Goal: Task Accomplishment & Management: Manage account settings

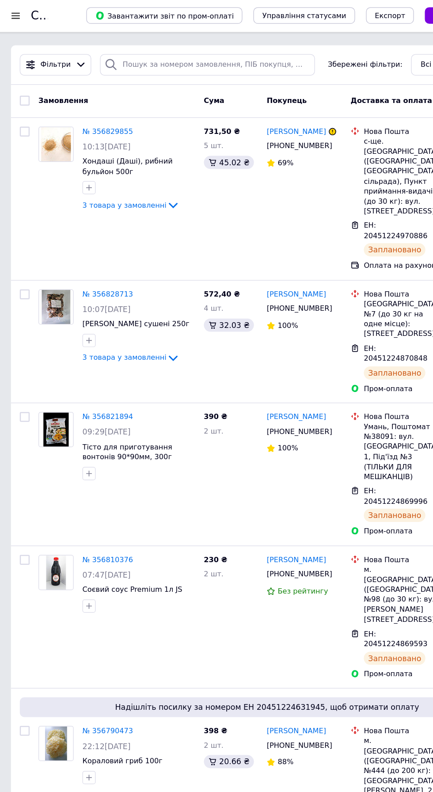
click at [13, 13] on div at bounding box center [14, 13] width 11 height 8
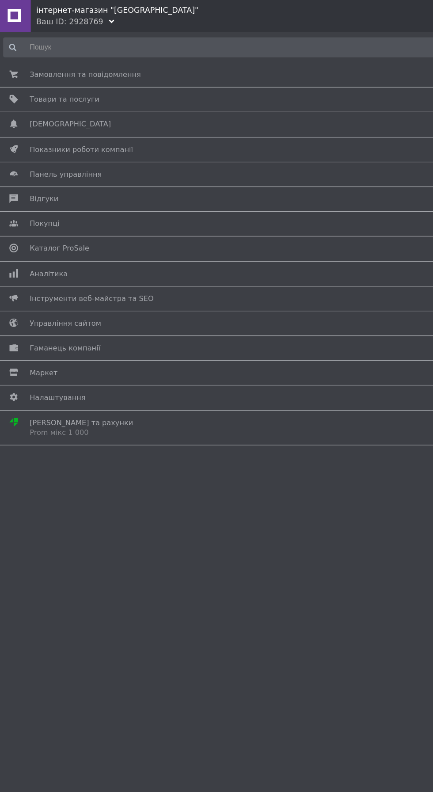
click at [99, 77] on span "Товари та послуги" at bounding box center [215, 81] width 379 height 8
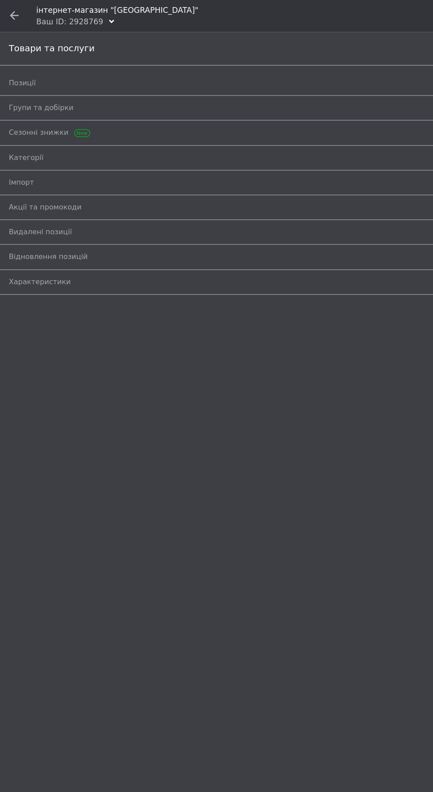
click at [79, 67] on span "Позиції" at bounding box center [207, 68] width 396 height 8
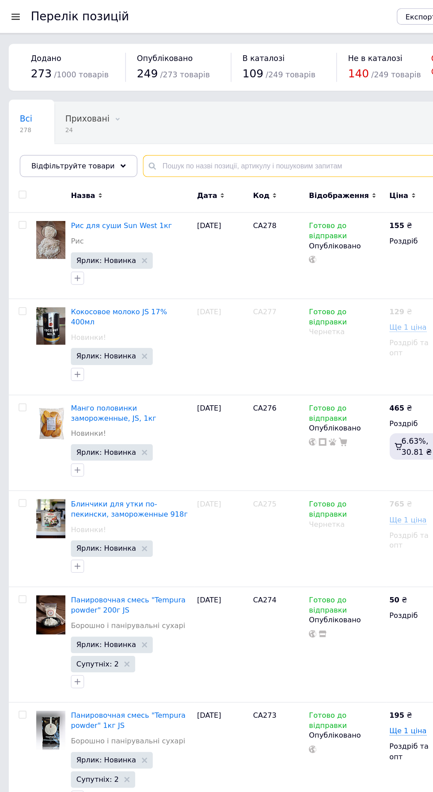
click at [147, 136] on input "text" at bounding box center [266, 134] width 299 height 18
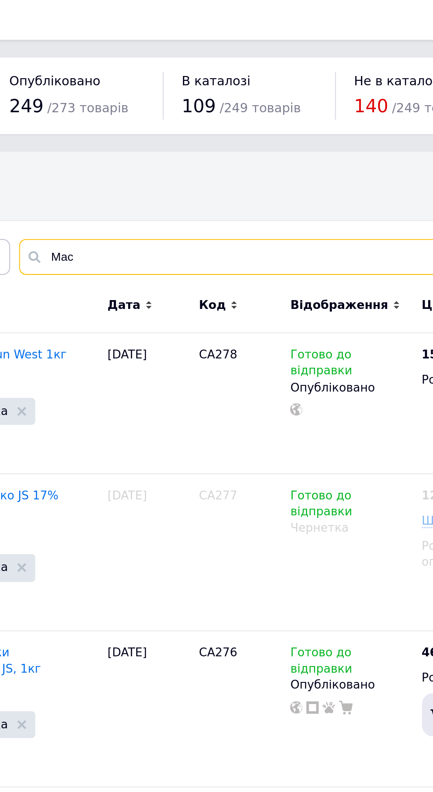
type input "Маса"
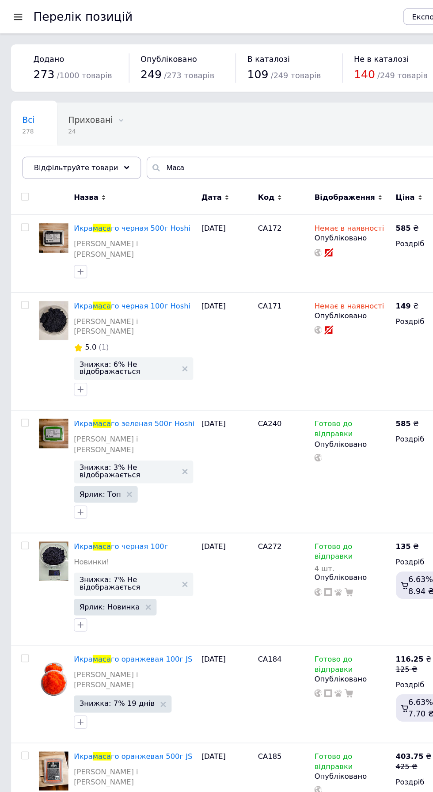
click at [127, 181] on span "го черная 500г Hoshi" at bounding box center [119, 181] width 63 height 7
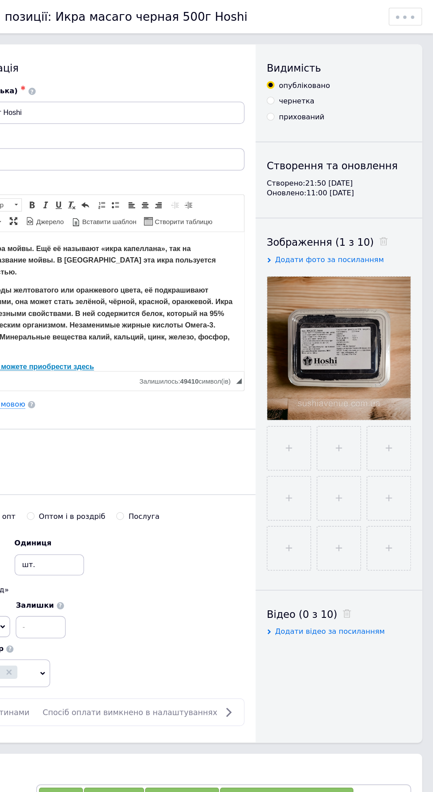
click at [313, 352] on input "file" at bounding box center [318, 356] width 34 height 34
type input "C:\fakepath\IMG-5168b1e2c30434cfde1b69e76e22fb37-V~2.jpg"
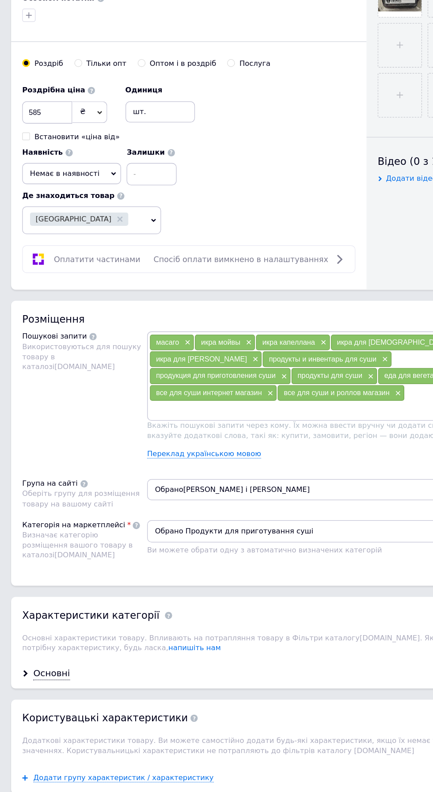
scroll to position [307, 0]
click at [96, 183] on span "Немає в наявності" at bounding box center [57, 191] width 79 height 17
click at [96, 204] on li "В наявності" at bounding box center [57, 210] width 78 height 12
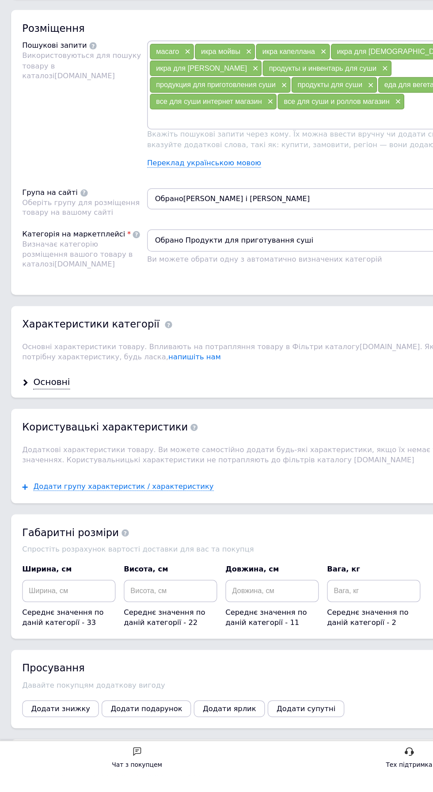
scroll to position [789, 0]
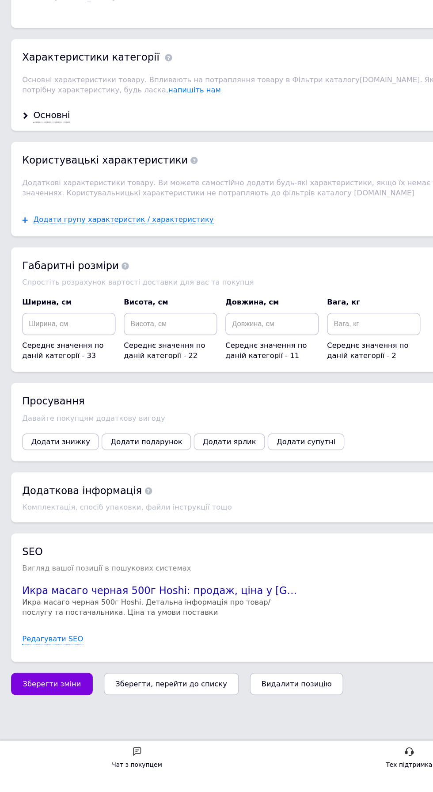
click at [39, 722] on span "Зберегти зміни" at bounding box center [41, 718] width 46 height 7
